Goal: Find specific page/section

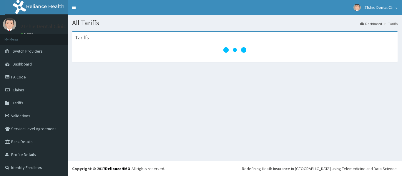
scroll to position [1, 0]
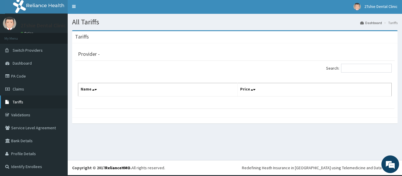
click at [26, 101] on link "Tariffs" at bounding box center [34, 102] width 68 height 13
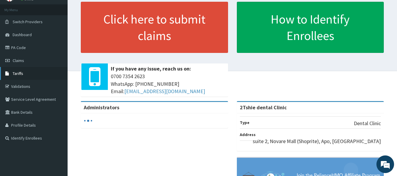
click at [19, 77] on link "Tariffs" at bounding box center [34, 73] width 68 height 13
